Goal: Information Seeking & Learning: Learn about a topic

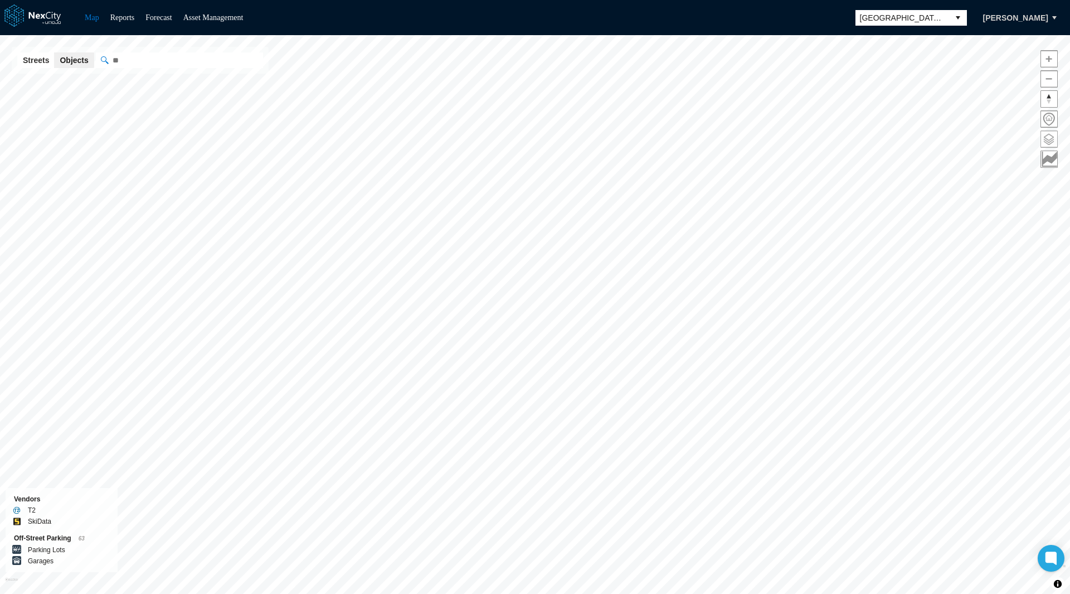
click at [1049, 137] on span at bounding box center [1049, 139] width 16 height 16
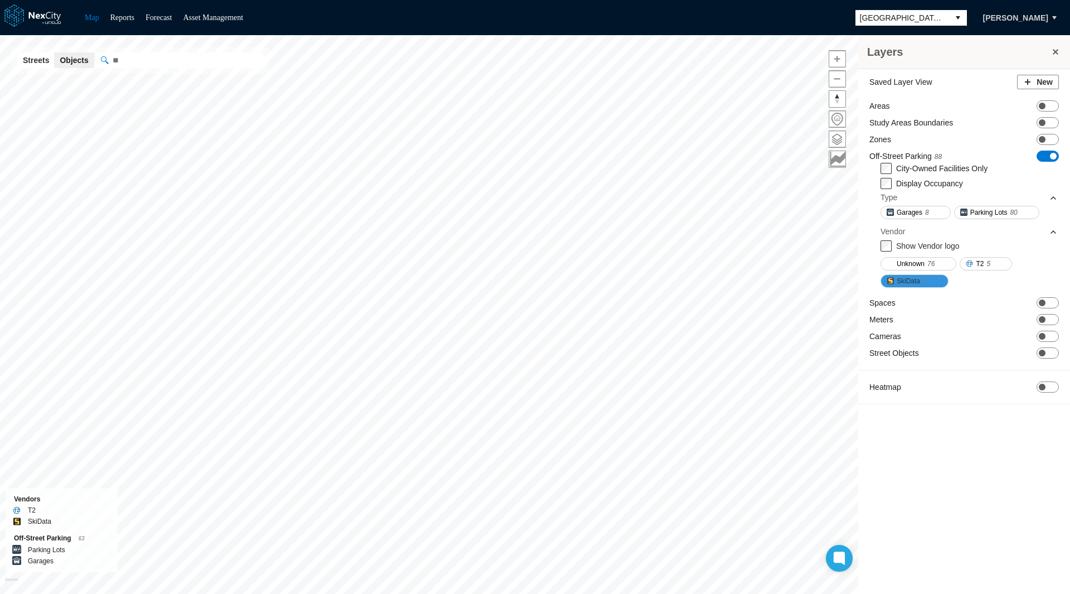
click at [916, 281] on span "SkiData" at bounding box center [908, 280] width 23 height 11
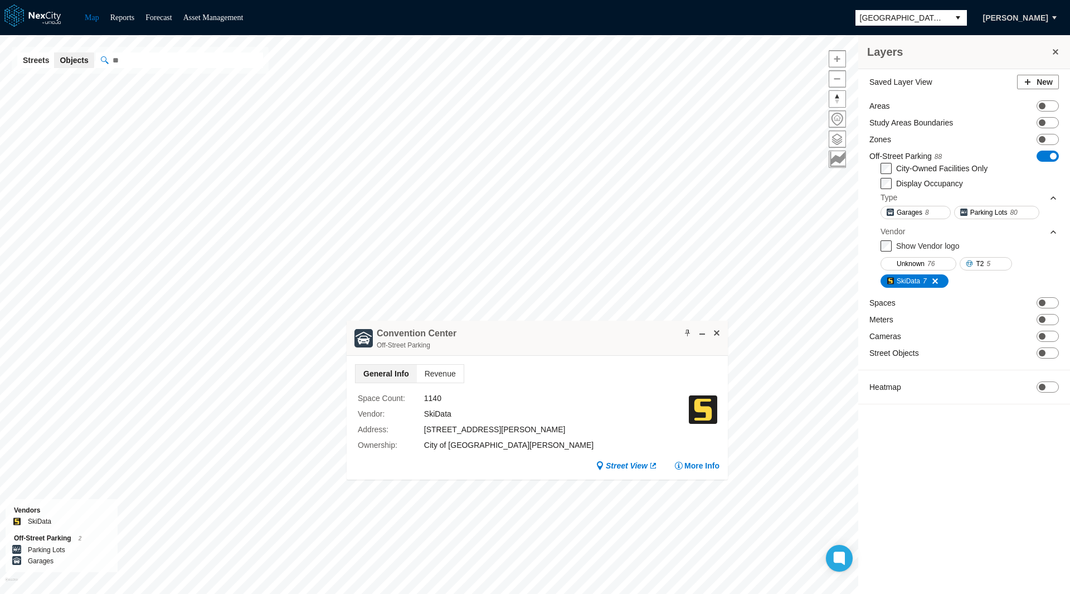
click at [421, 384] on div "Space Count : 1140 Vendor : SkiData Address : 150 W. San Carlos St. Ownership :…" at bounding box center [537, 418] width 365 height 71
click at [426, 375] on span "Revenue" at bounding box center [440, 374] width 47 height 18
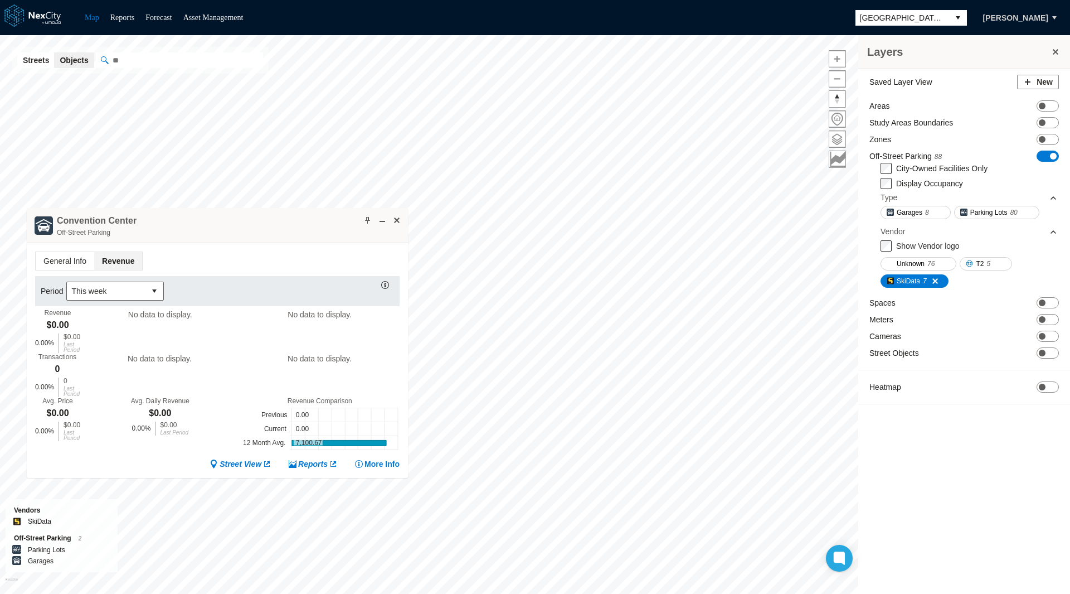
drag, startPoint x: 610, startPoint y: 335, endPoint x: 288, endPoint y: 220, distance: 342.8
click at [288, 220] on div "Convention Center Off-Street Parking" at bounding box center [217, 225] width 381 height 35
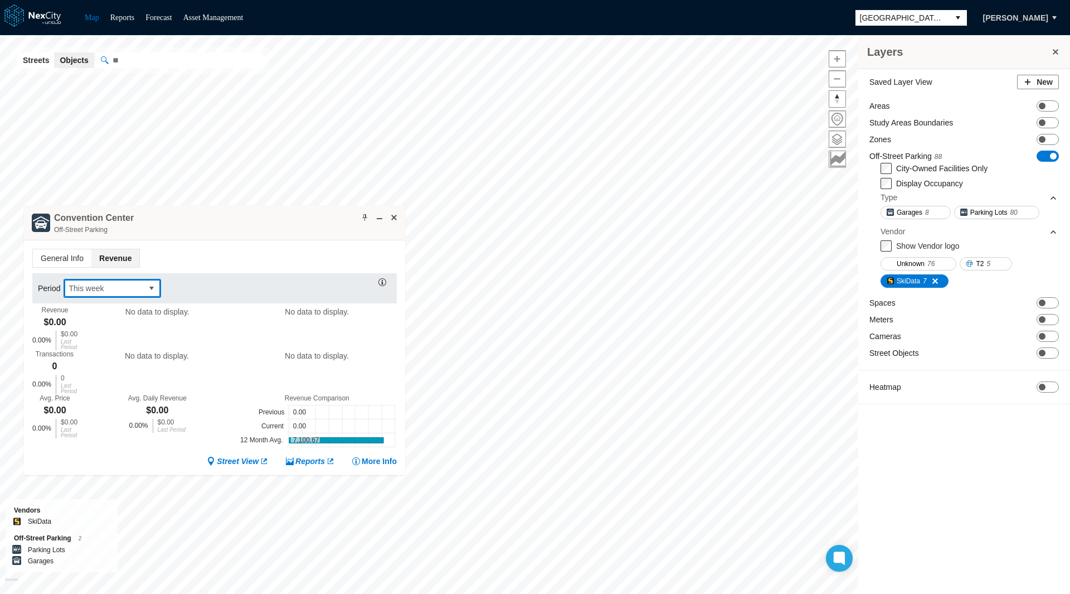
click at [140, 287] on span "This week" at bounding box center [103, 288] width 79 height 18
click at [89, 347] on span "Last week" at bounding box center [84, 346] width 35 height 11
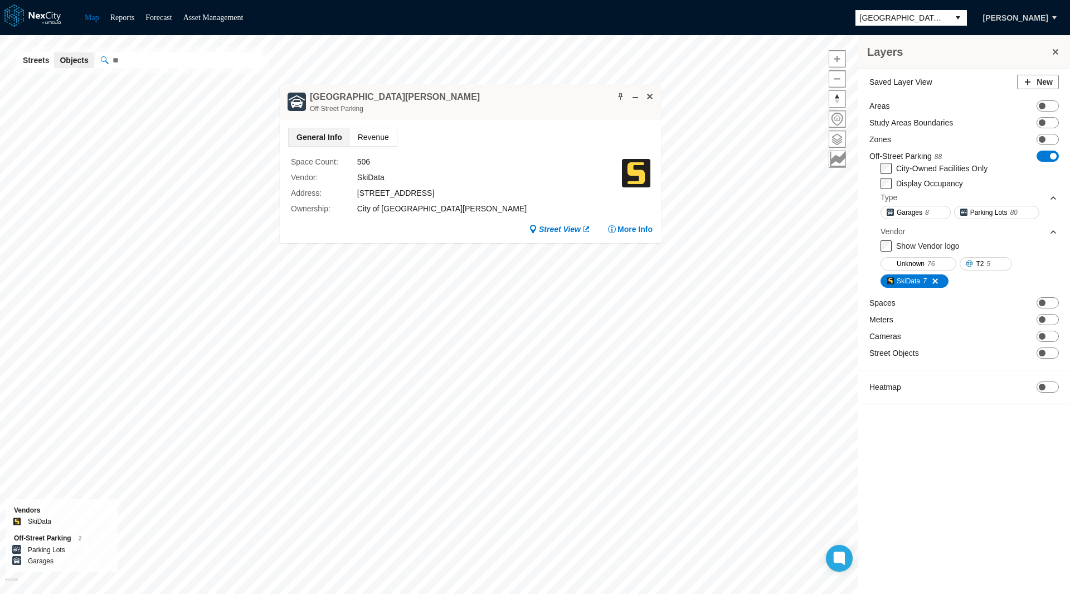
click at [376, 135] on span "Revenue" at bounding box center [373, 137] width 47 height 18
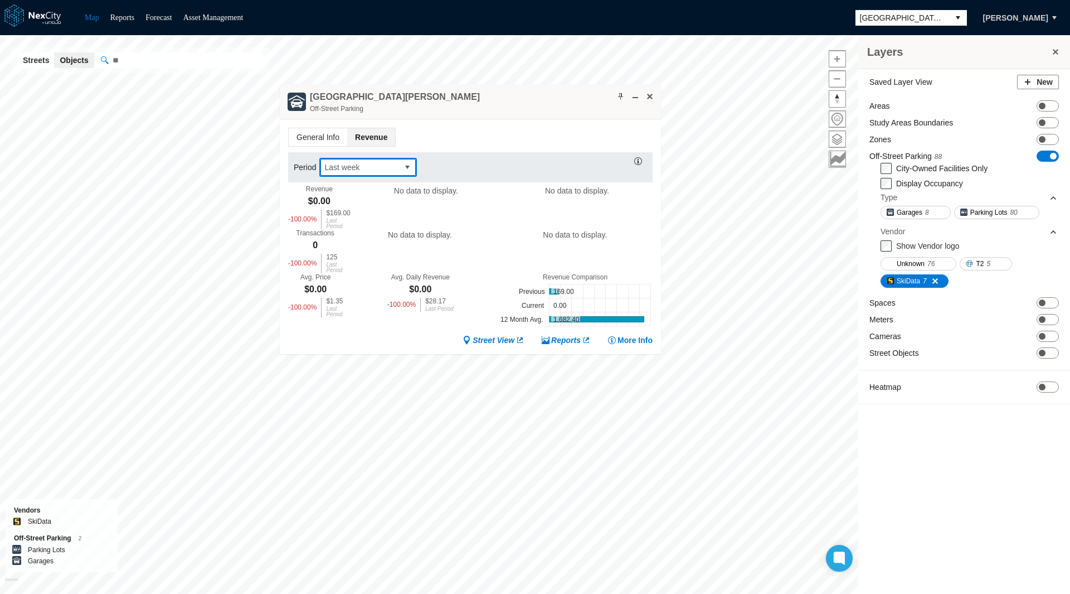
click at [402, 168] on button "select" at bounding box center [408, 167] width 18 height 18
click at [349, 212] on span "This week" at bounding box center [340, 210] width 35 height 11
click at [354, 173] on span "This week" at bounding box center [359, 167] width 79 height 18
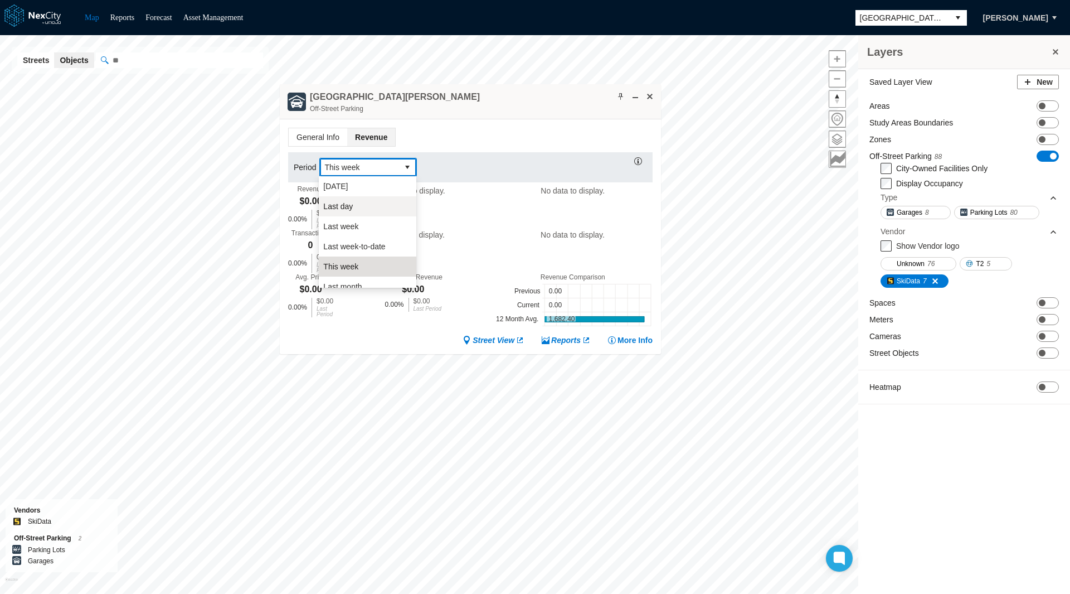
click at [358, 204] on li "Last day" at bounding box center [368, 206] width 98 height 20
click at [402, 170] on button "select" at bounding box center [408, 167] width 18 height 18
click at [394, 186] on li "[DATE]" at bounding box center [368, 186] width 98 height 20
click at [367, 166] on span "[DATE]" at bounding box center [359, 167] width 70 height 11
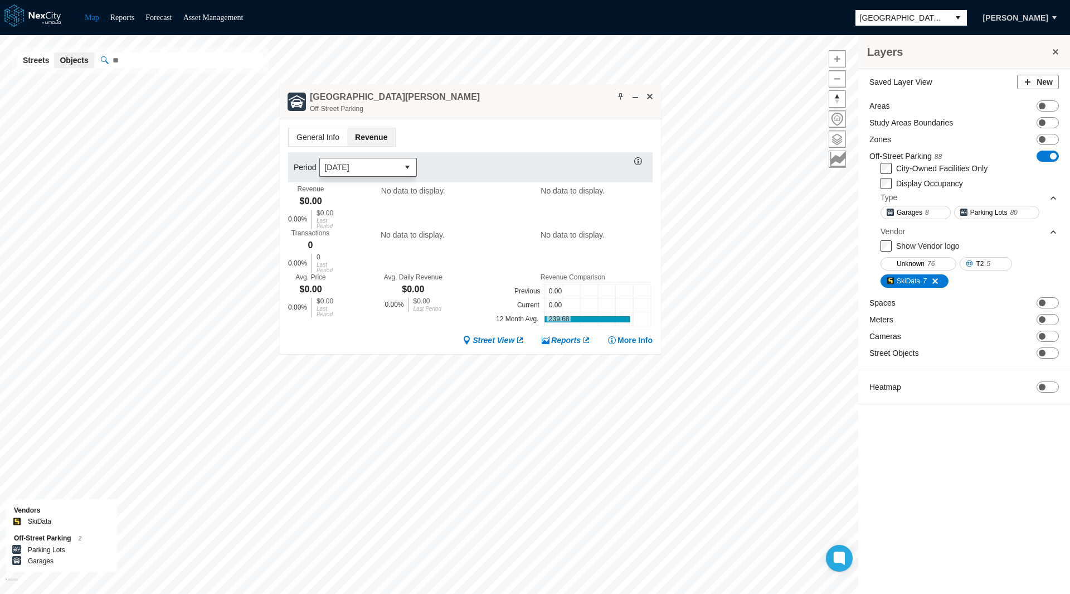
click at [379, 329] on div "General Info Revenue Period Today Revenue $0.00 0.00 % $0.00 Last Period No dat…" at bounding box center [470, 236] width 381 height 235
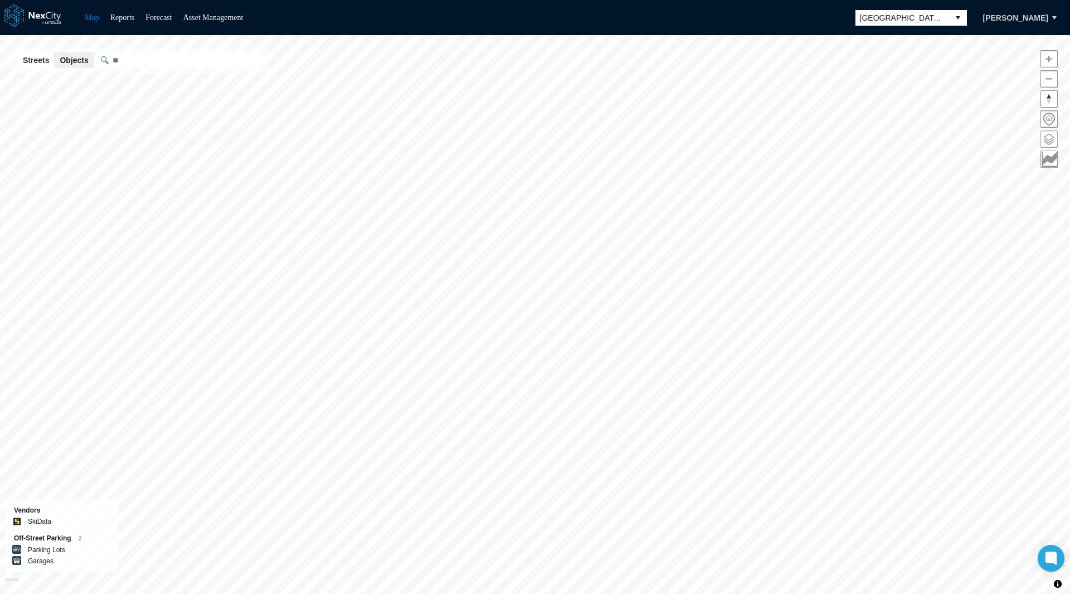
click at [1049, 138] on span at bounding box center [1049, 139] width 16 height 16
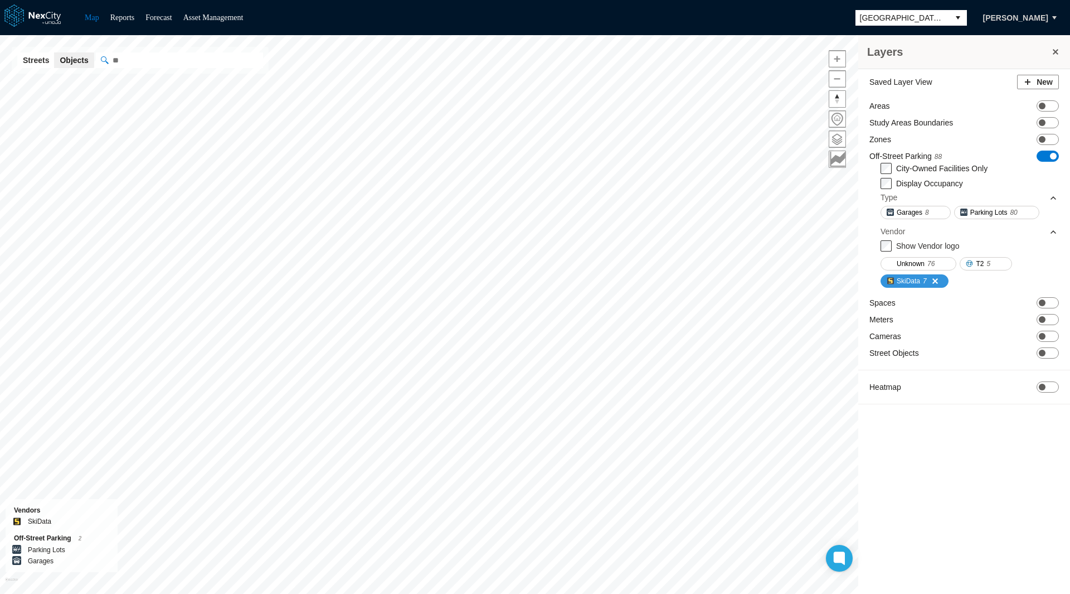
click at [914, 279] on span "SkiData" at bounding box center [908, 280] width 23 height 11
click at [1043, 152] on span "ON OFF" at bounding box center [1048, 156] width 22 height 11
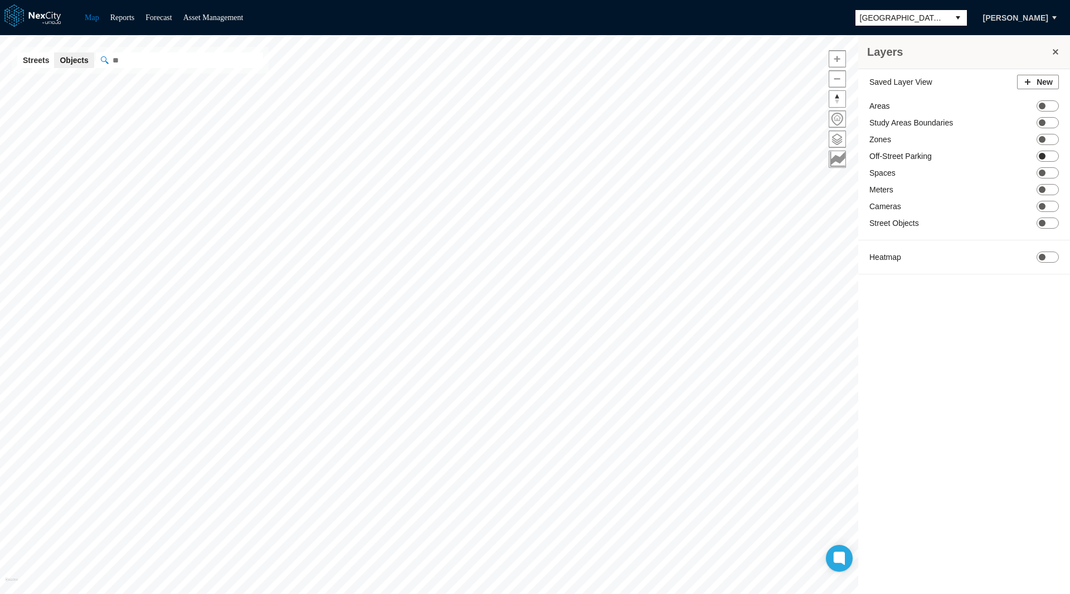
click at [1046, 151] on span "ON OFF" at bounding box center [1048, 156] width 22 height 11
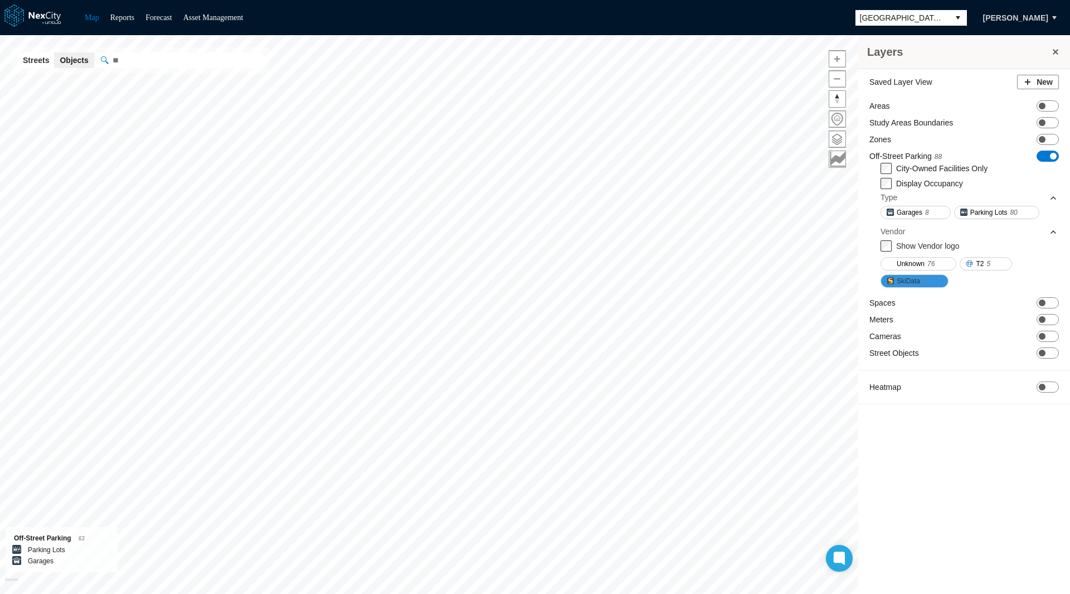
click at [910, 285] on span "SkiData" at bounding box center [908, 280] width 23 height 11
click at [916, 244] on label "Show Vendor logo" at bounding box center [928, 245] width 64 height 9
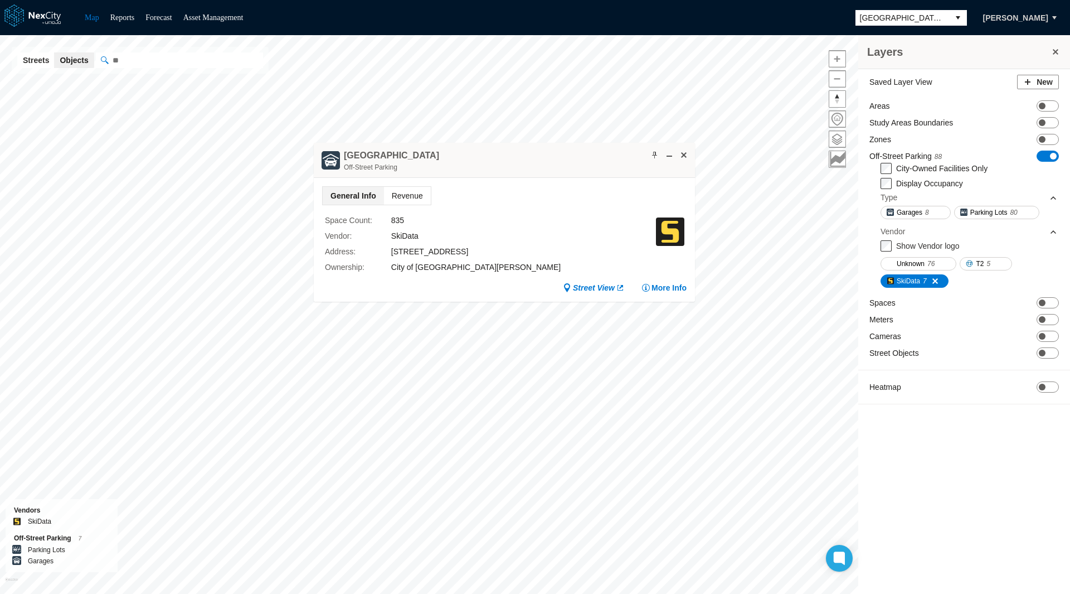
click at [410, 191] on span "Revenue" at bounding box center [407, 196] width 47 height 18
